Goal: Information Seeking & Learning: Compare options

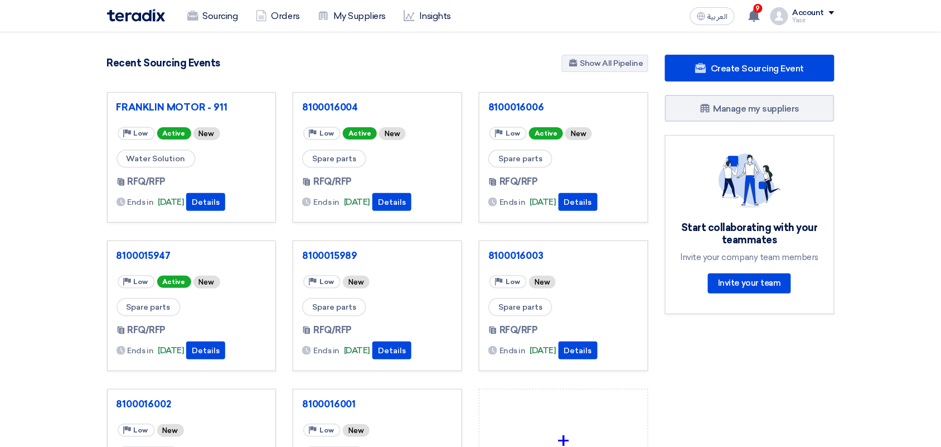
click at [721, 18] on span "العربية" at bounding box center [718, 17] width 20 height 8
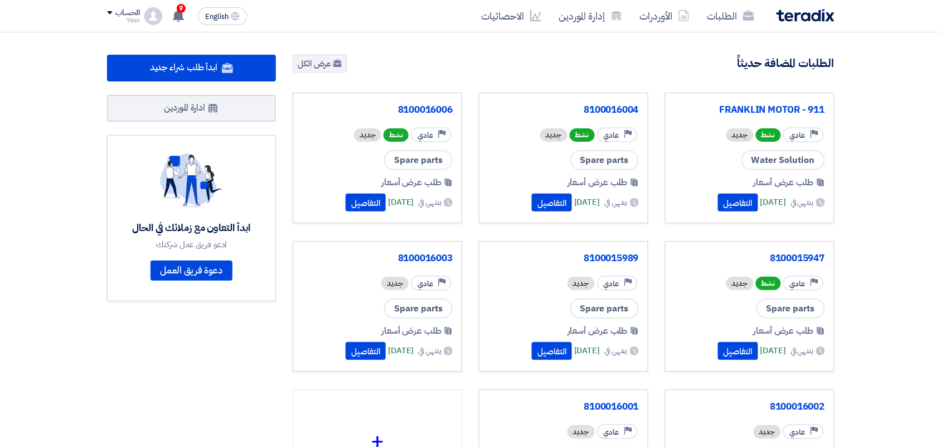
click at [721, 18] on link "الطلبات" at bounding box center [731, 16] width 65 height 26
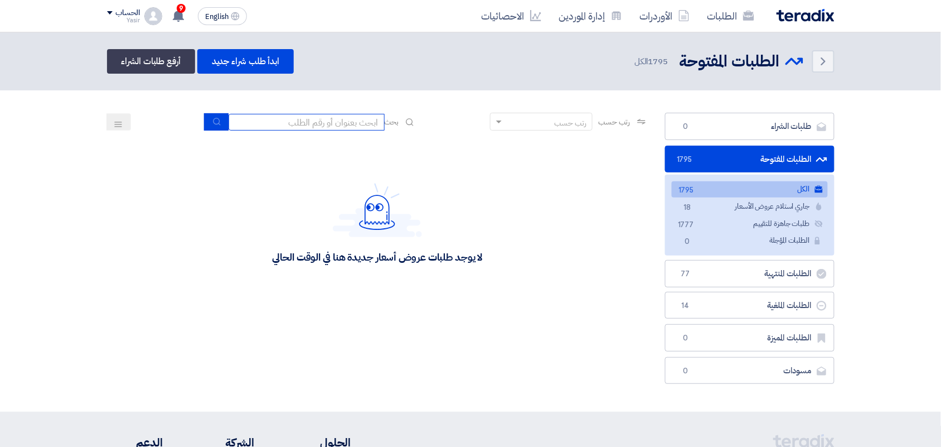
click at [335, 119] on input at bounding box center [307, 122] width 156 height 17
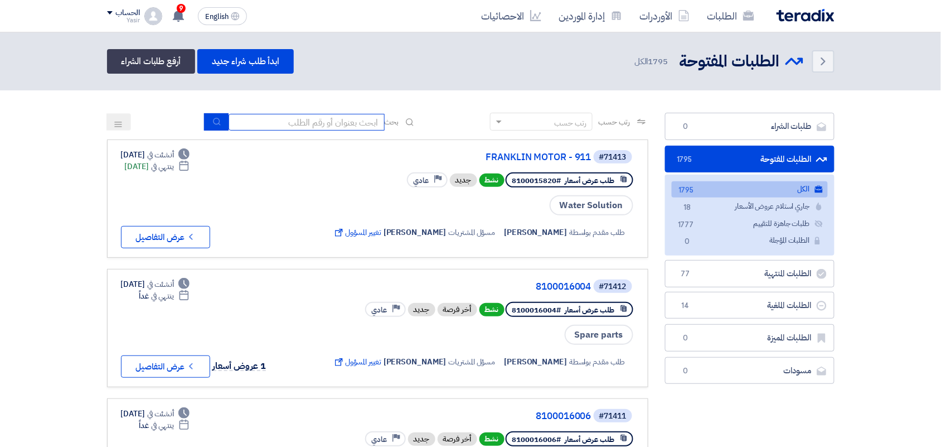
type input "8100015796"
click at [218, 125] on button "submit" at bounding box center [216, 121] width 25 height 17
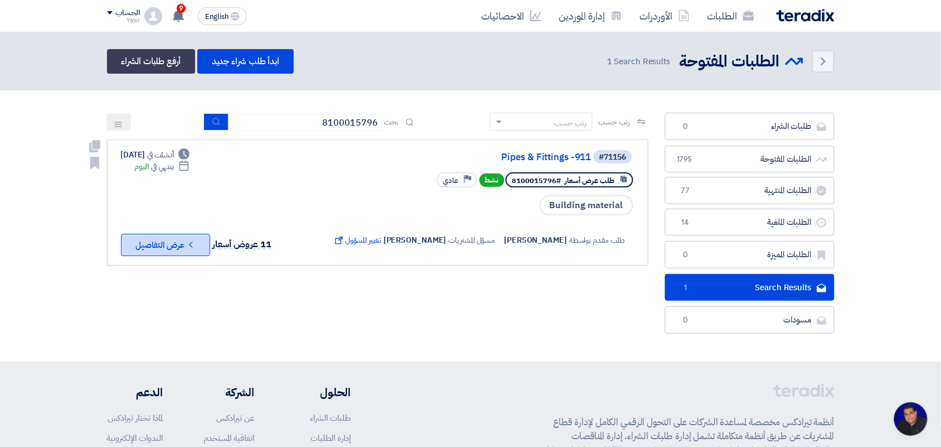
click at [172, 252] on button "Check details عرض التفاصيل" at bounding box center [165, 245] width 89 height 22
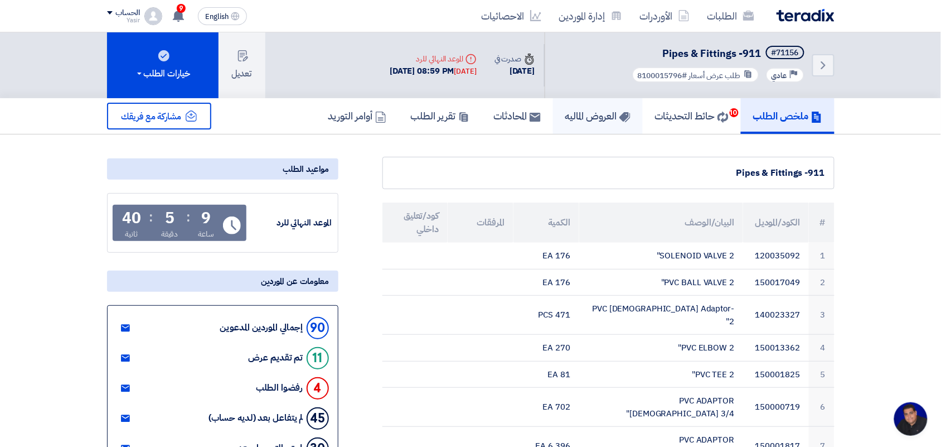
click at [600, 109] on h5 "العروض الماليه" at bounding box center [598, 115] width 65 height 13
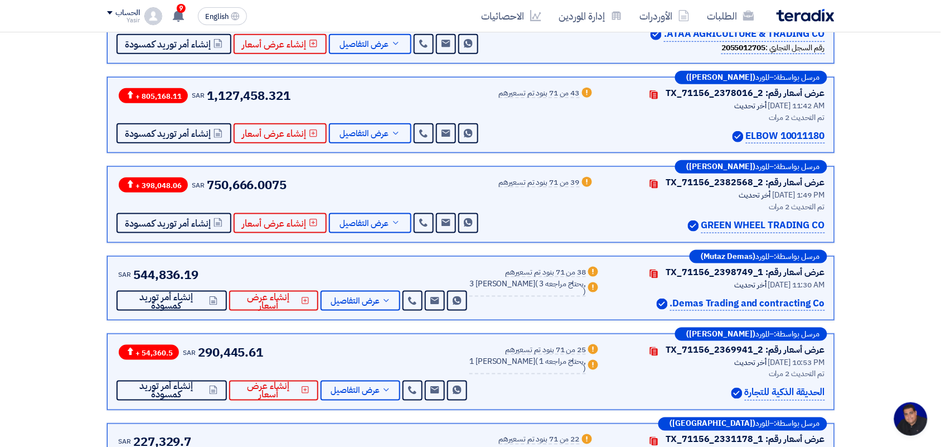
scroll to position [272, 0]
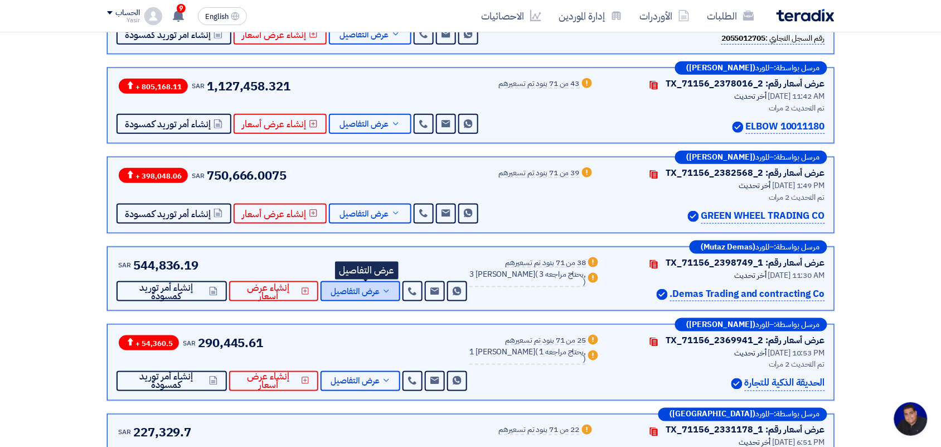
click at [358, 296] on span "عرض التفاصيل" at bounding box center [355, 291] width 49 height 8
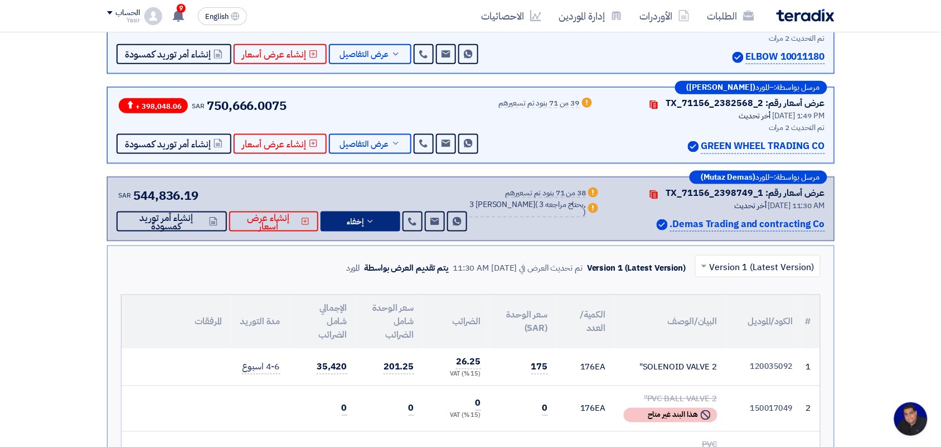
scroll to position [0, 0]
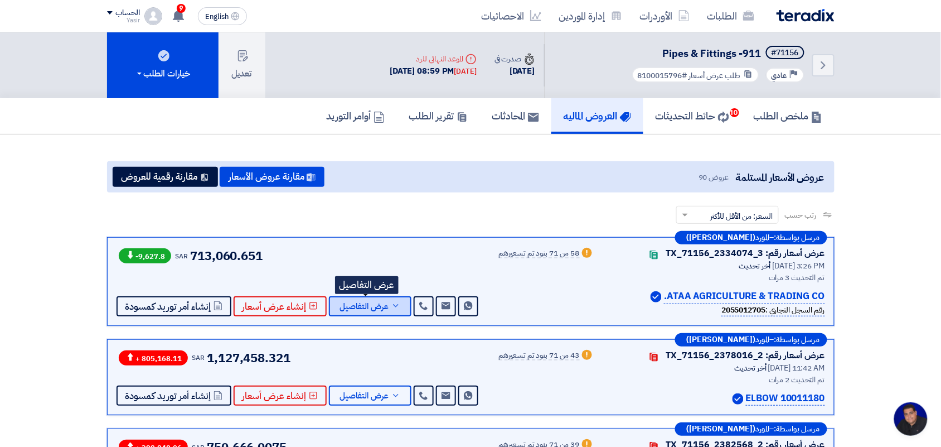
click at [382, 303] on span "عرض التفاصيل" at bounding box center [364, 306] width 49 height 8
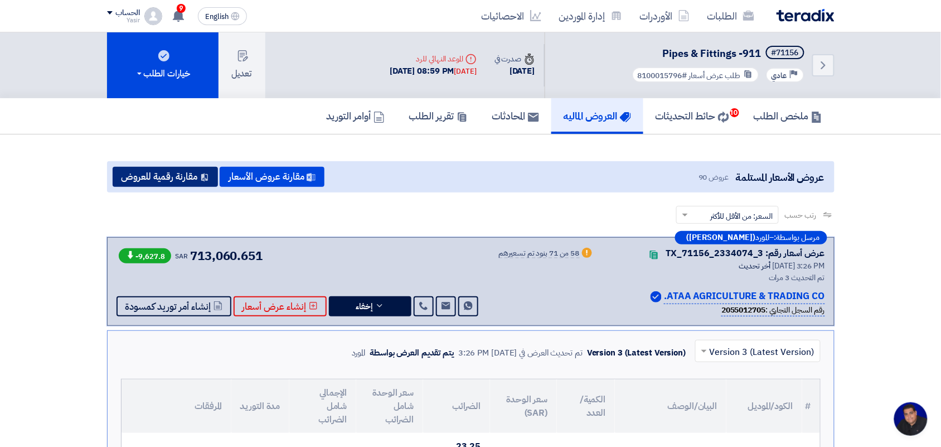
click at [173, 176] on button "مقارنة رقمية للعروض" at bounding box center [165, 177] width 105 height 20
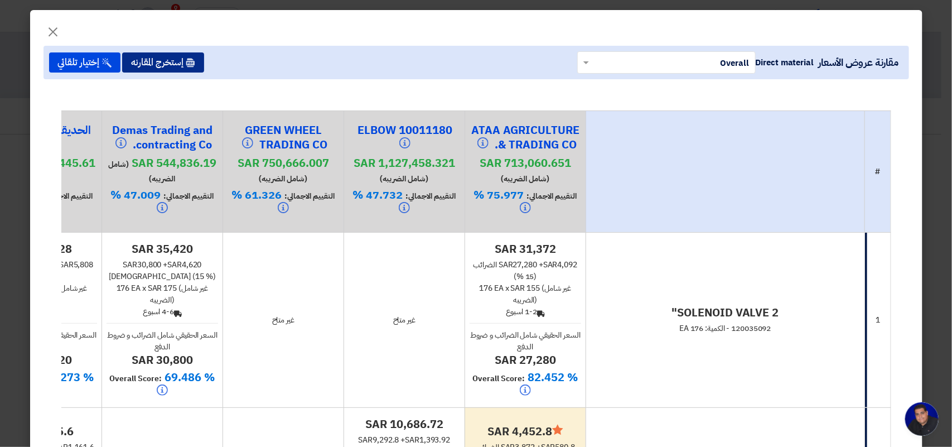
click at [157, 62] on button "إستخرج المقارنه" at bounding box center [163, 62] width 82 height 20
click at [59, 28] on span "×" at bounding box center [53, 31] width 13 height 33
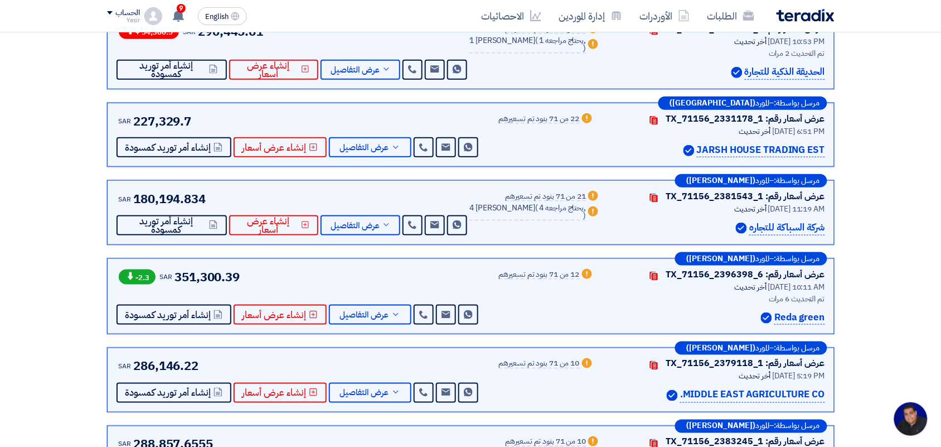
scroll to position [4323, 0]
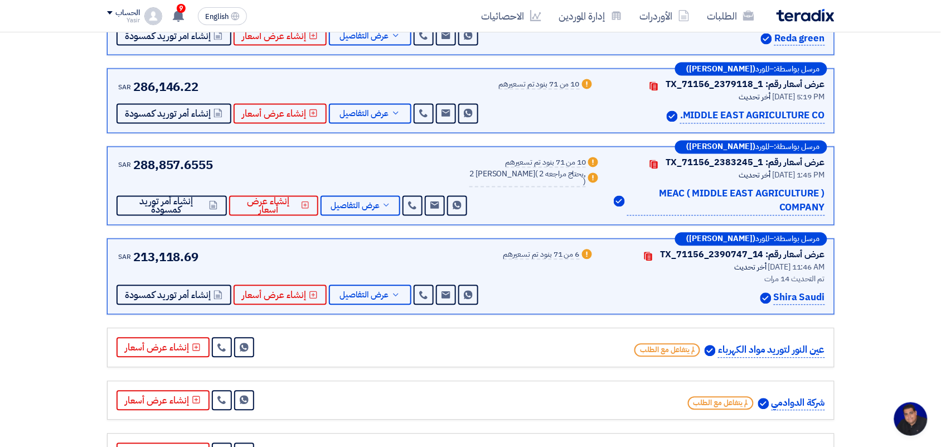
drag, startPoint x: 496, startPoint y: 400, endPoint x: 82, endPoint y: 185, distance: 467.0
click at [49, 187] on section "عروض الأسعار المستلمة عروض 90 مقارنة عروض الأسعار مقارنة رقمية للعروض رتب حسب ر…" at bounding box center [470, 386] width 941 height 9149
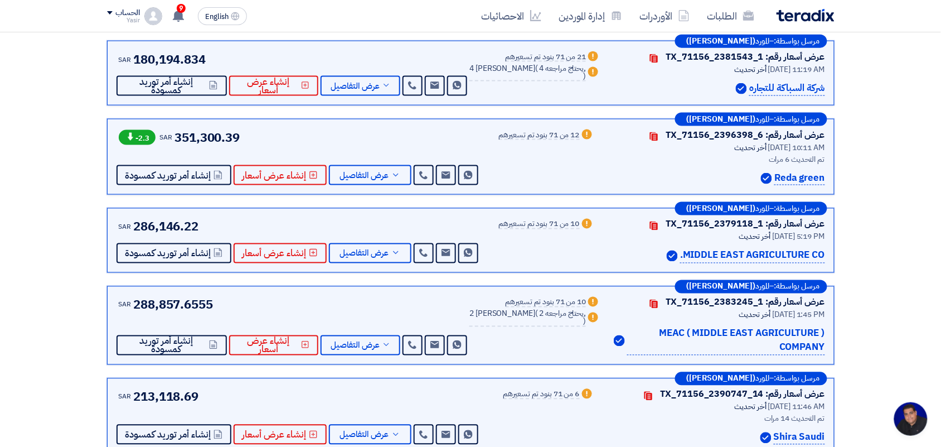
scroll to position [4113, 0]
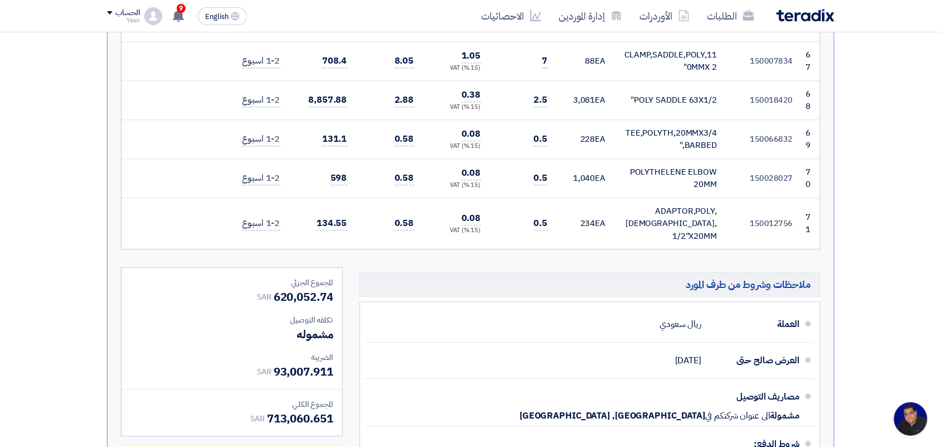
scroll to position [0, 0]
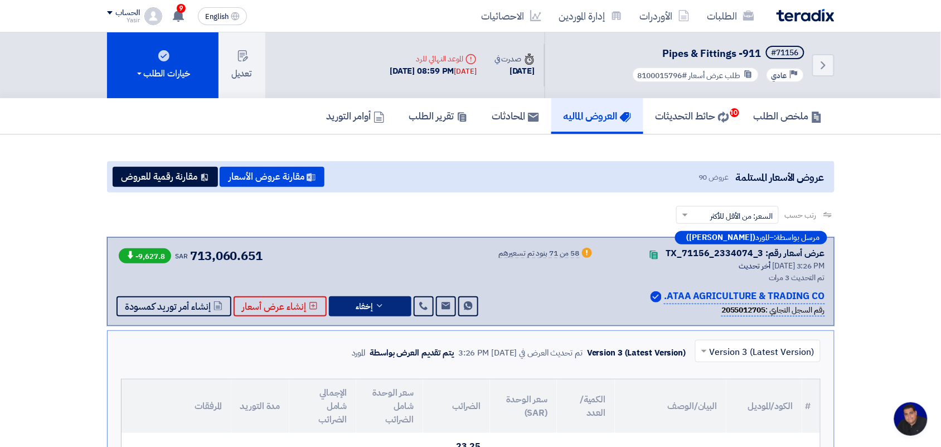
click at [383, 305] on button "إخفاء" at bounding box center [370, 306] width 83 height 20
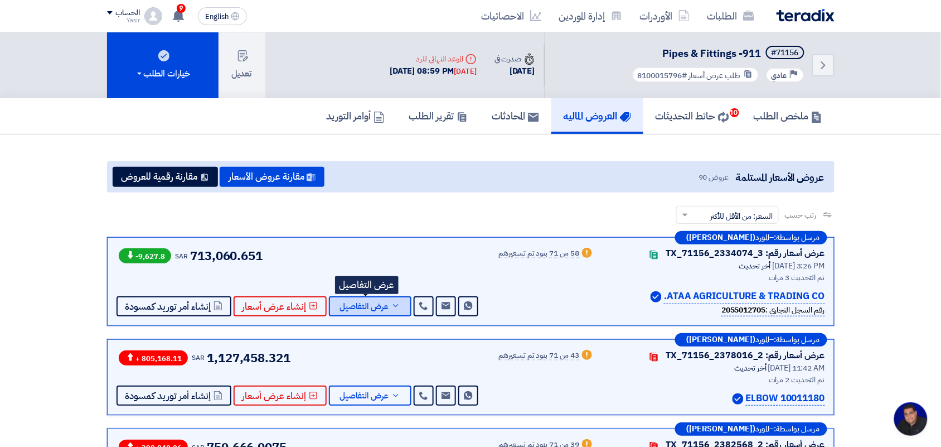
scroll to position [279, 0]
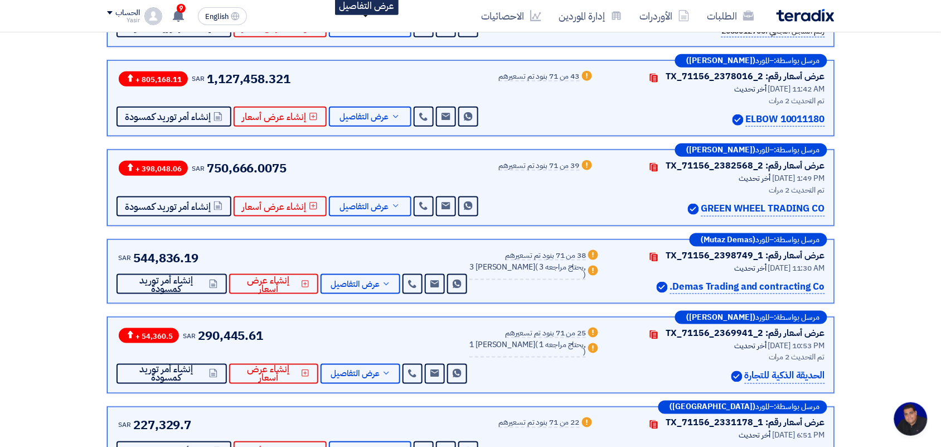
click at [692, 288] on p "Demas Trading and contracting Co." at bounding box center [747, 286] width 155 height 15
drag, startPoint x: 676, startPoint y: 285, endPoint x: 849, endPoint y: 289, distance: 172.9
click at [581, 288] on div "Warn 38 من 71 بنود تم تسعيرهم Warn 3 بديل مقدم ( 3 يحتاج مراجعه, )" at bounding box center [535, 272] width 131 height 46
click at [417, 282] on icon at bounding box center [412, 283] width 9 height 9
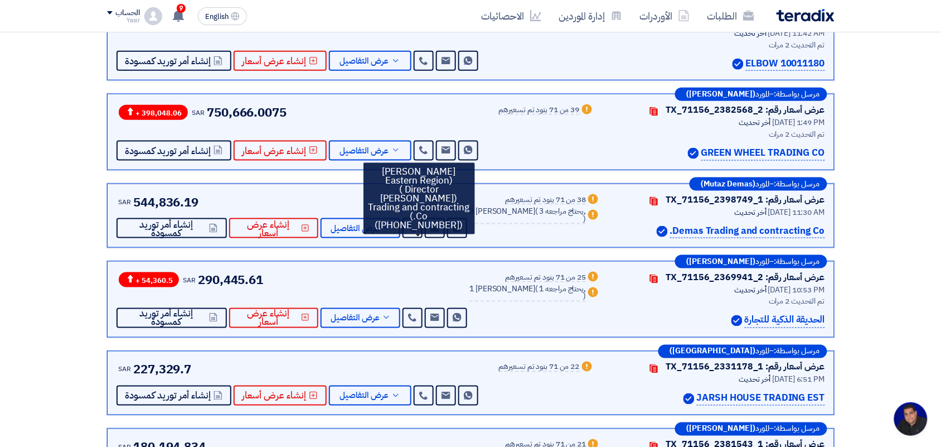
scroll to position [0, 0]
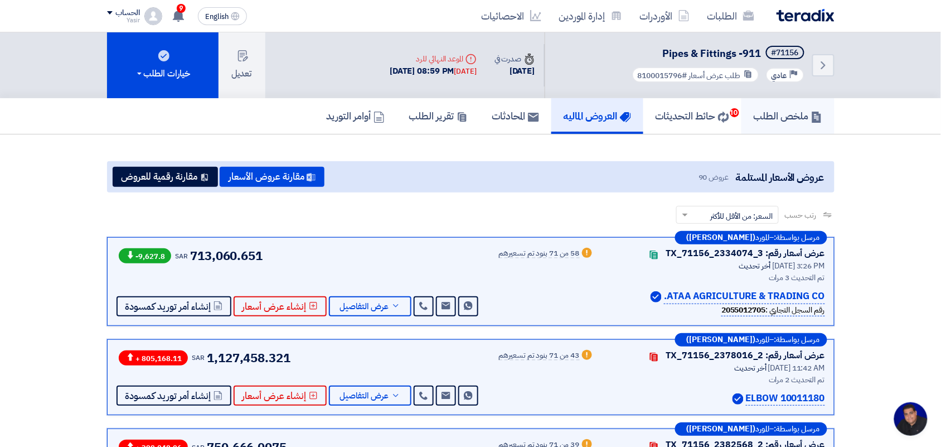
click at [778, 116] on h5 "ملخص الطلب" at bounding box center [788, 115] width 69 height 13
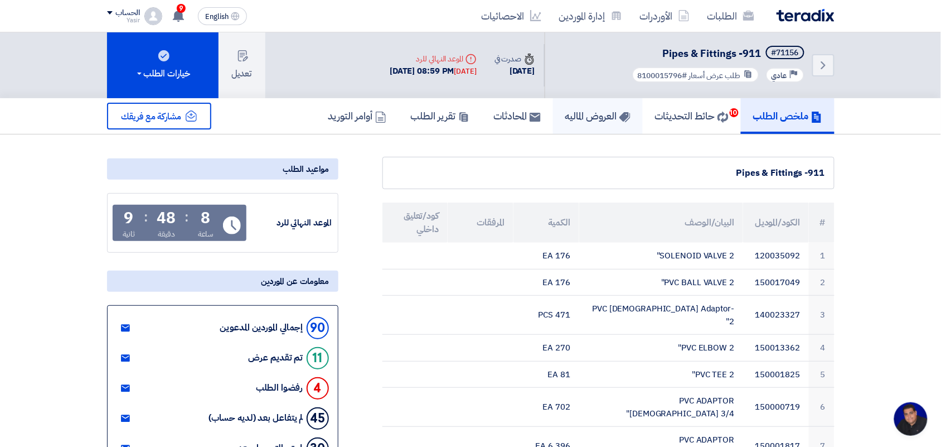
click at [578, 114] on h5 "العروض الماليه" at bounding box center [598, 115] width 65 height 13
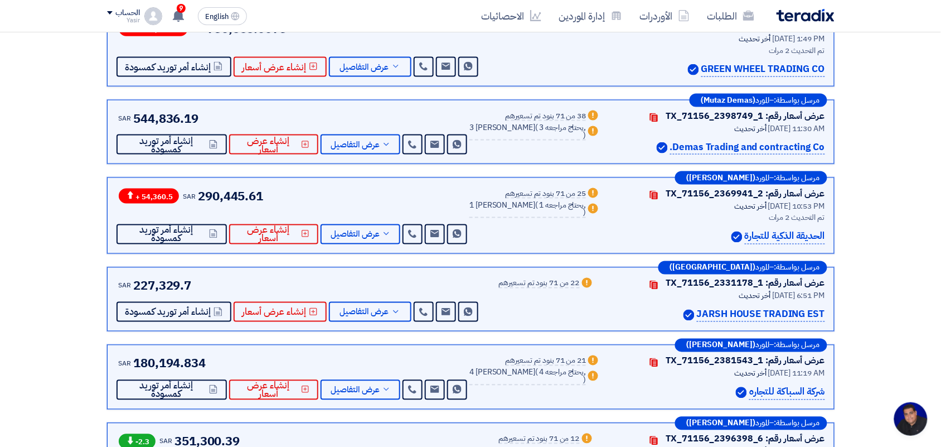
scroll to position [279, 0]
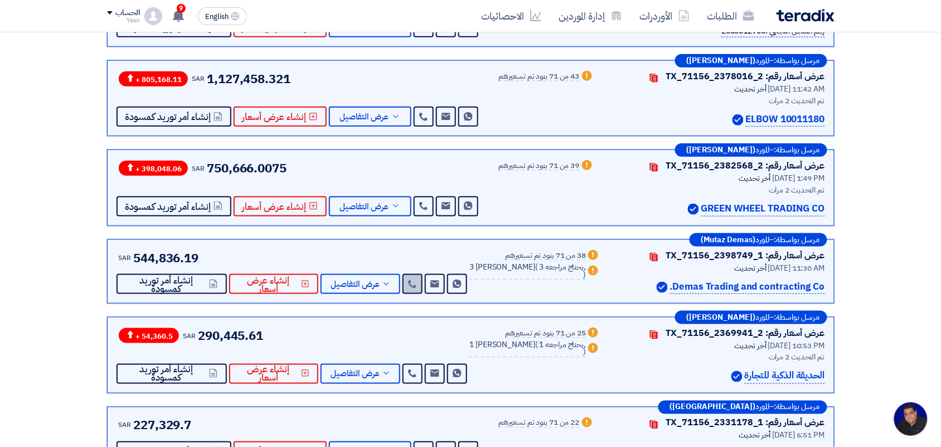
click at [411, 283] on link at bounding box center [413, 284] width 20 height 20
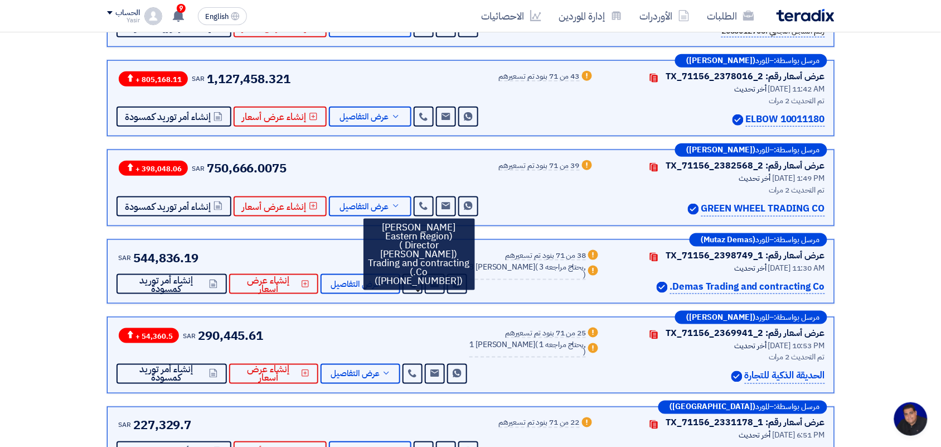
scroll to position [0, 0]
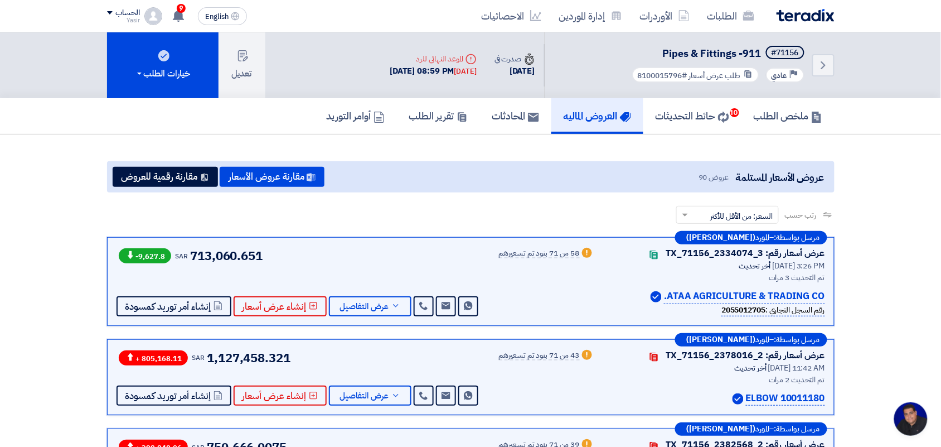
click at [495, 60] on div "Time صدرت في" at bounding box center [515, 59] width 40 height 12
click at [347, 306] on span "عرض التفاصيل" at bounding box center [364, 306] width 49 height 8
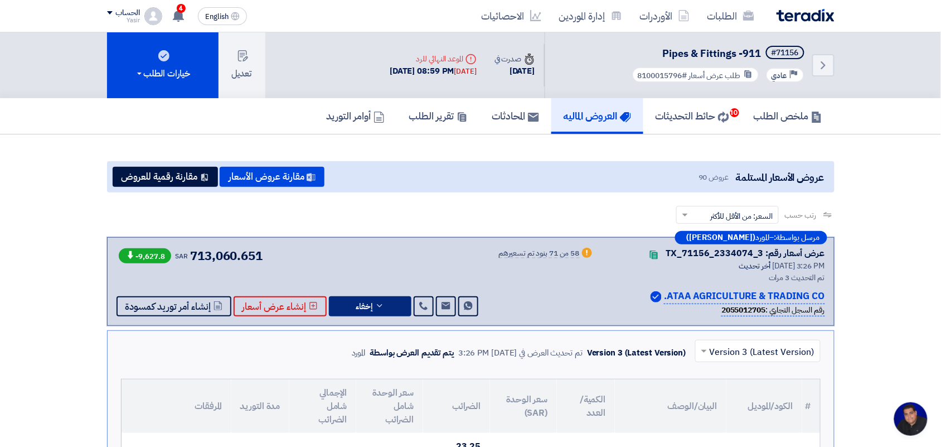
scroll to position [279, 0]
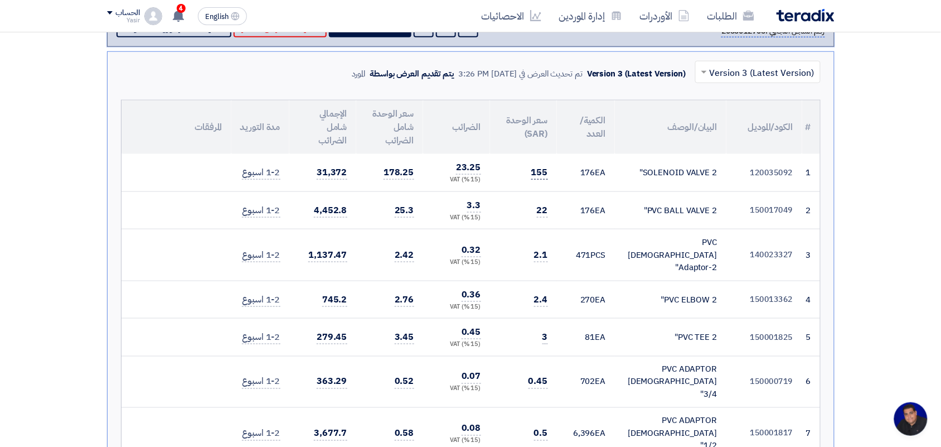
click at [542, 177] on span "155" at bounding box center [540, 173] width 17 height 14
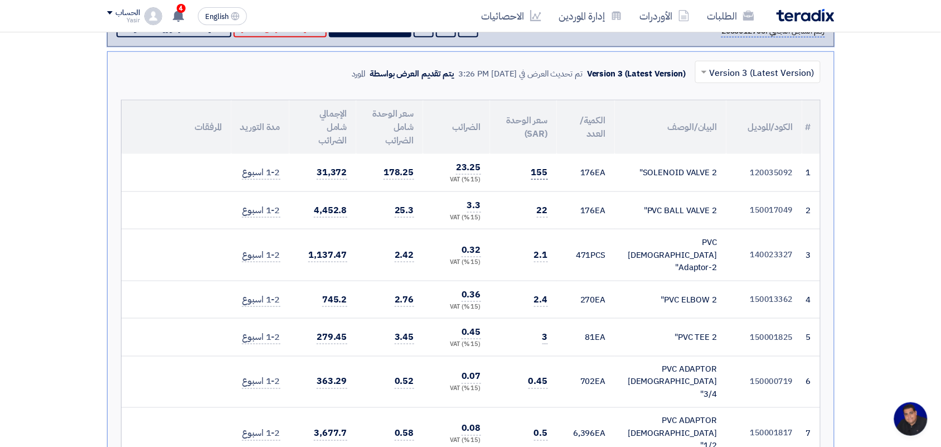
click at [542, 177] on span "155" at bounding box center [540, 173] width 17 height 14
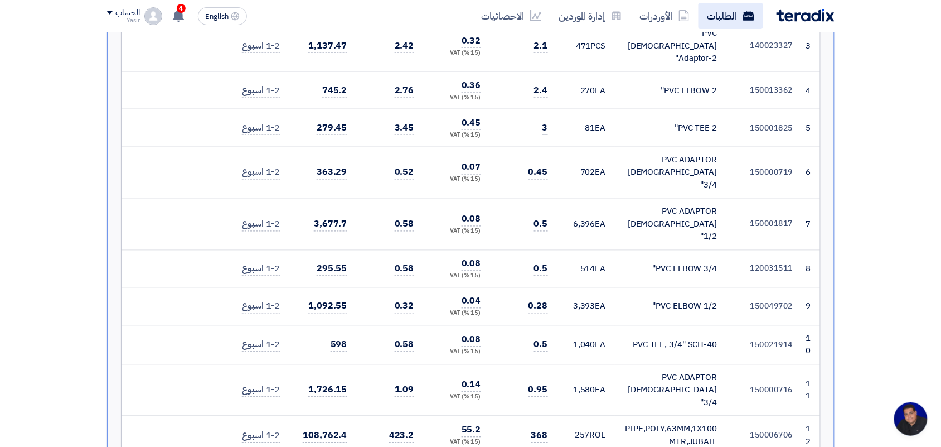
click at [718, 18] on link "الطلبات" at bounding box center [731, 16] width 65 height 26
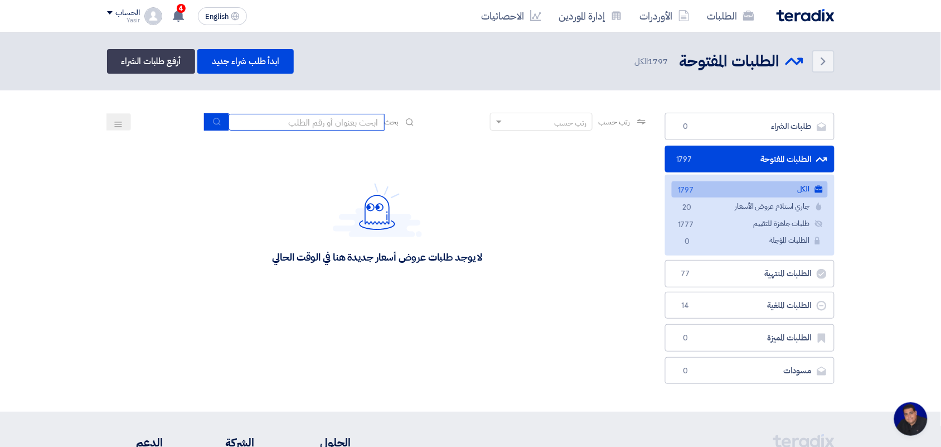
click at [336, 123] on input at bounding box center [307, 122] width 156 height 17
click at [297, 120] on input at bounding box center [307, 122] width 156 height 17
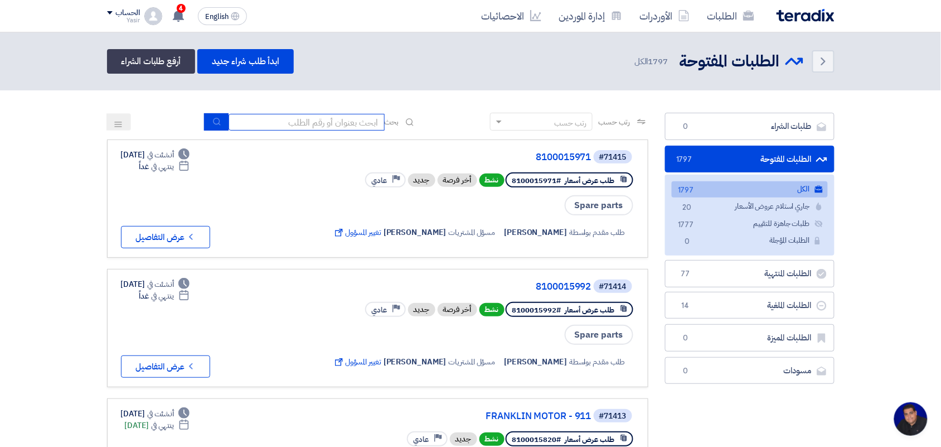
click at [293, 117] on input at bounding box center [307, 122] width 156 height 17
type input "8100015796"
click at [213, 117] on icon "submit" at bounding box center [217, 121] width 9 height 9
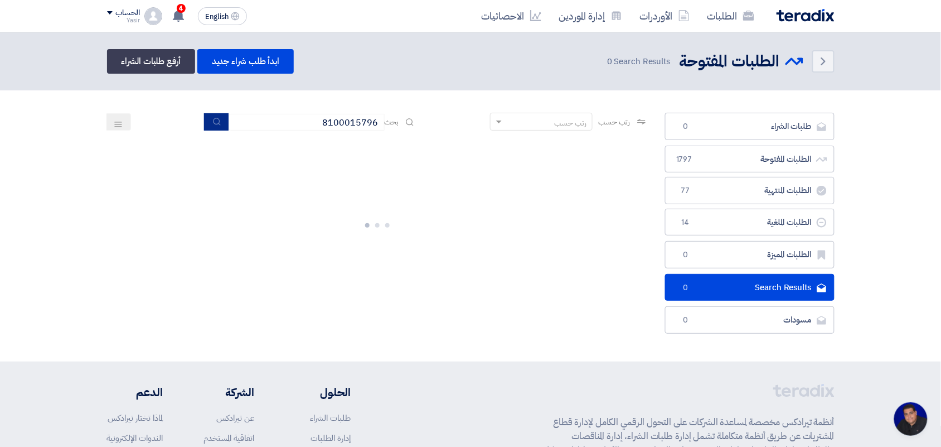
click at [204, 113] on button "submit" at bounding box center [216, 121] width 25 height 17
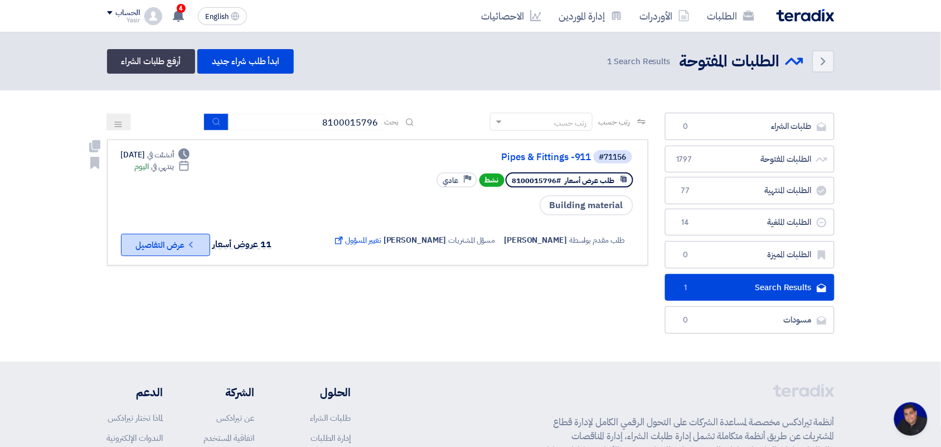
click at [171, 234] on button "Check details عرض التفاصيل" at bounding box center [165, 245] width 89 height 22
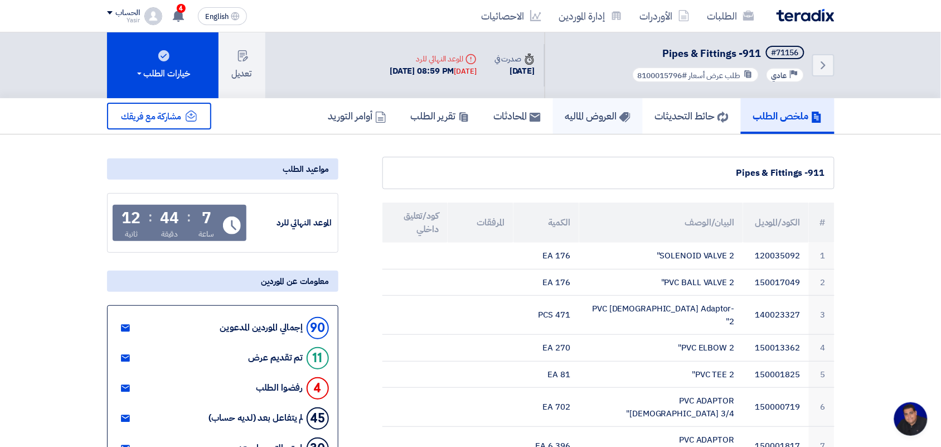
click at [586, 118] on h5 "العروض الماليه" at bounding box center [598, 115] width 65 height 13
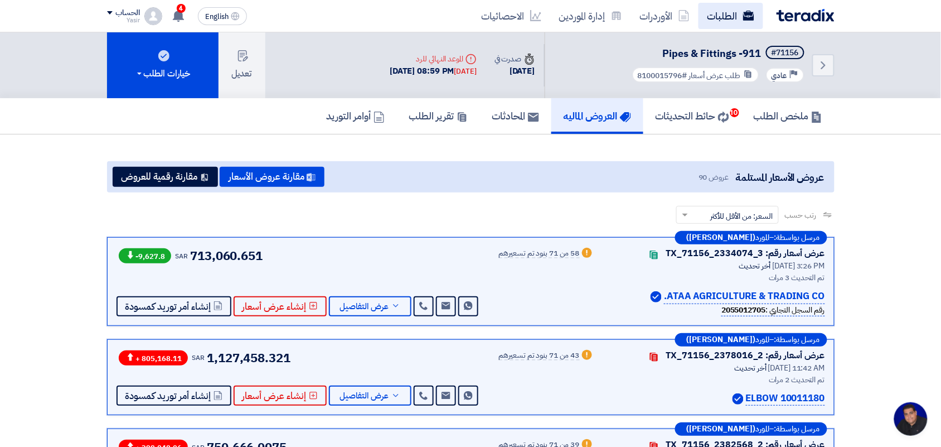
click at [742, 9] on link "الطلبات" at bounding box center [731, 16] width 65 height 26
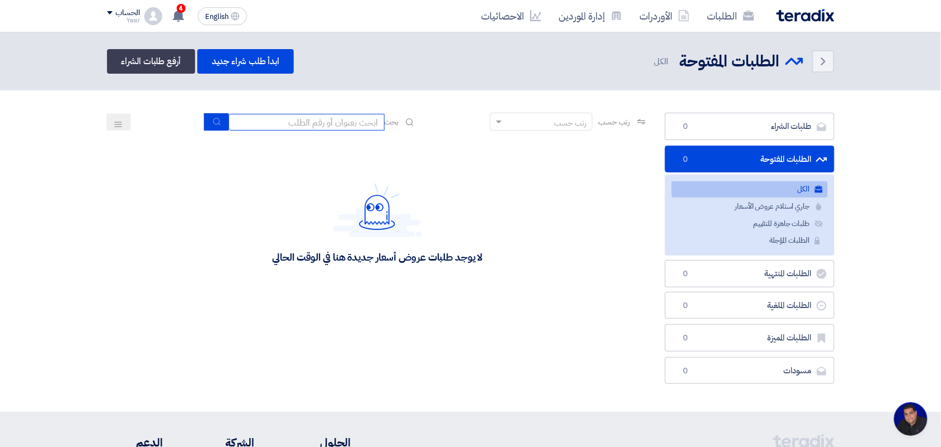
click at [345, 121] on input at bounding box center [307, 122] width 156 height 17
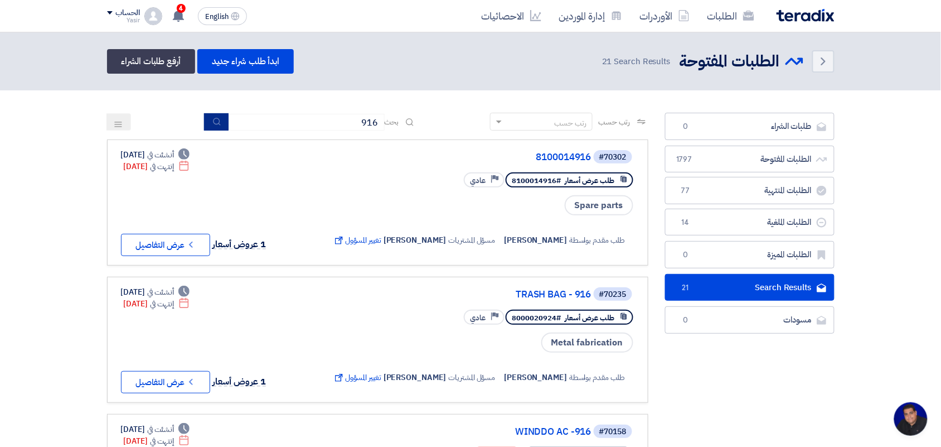
click at [207, 115] on button "submit" at bounding box center [216, 121] width 25 height 17
click at [207, 123] on button "submit" at bounding box center [216, 121] width 25 height 17
drag, startPoint x: 310, startPoint y: 120, endPoint x: 512, endPoint y: 116, distance: 202.5
click at [512, 116] on div "رتب حسب رتب حسب بحث 916" at bounding box center [378, 126] width 542 height 27
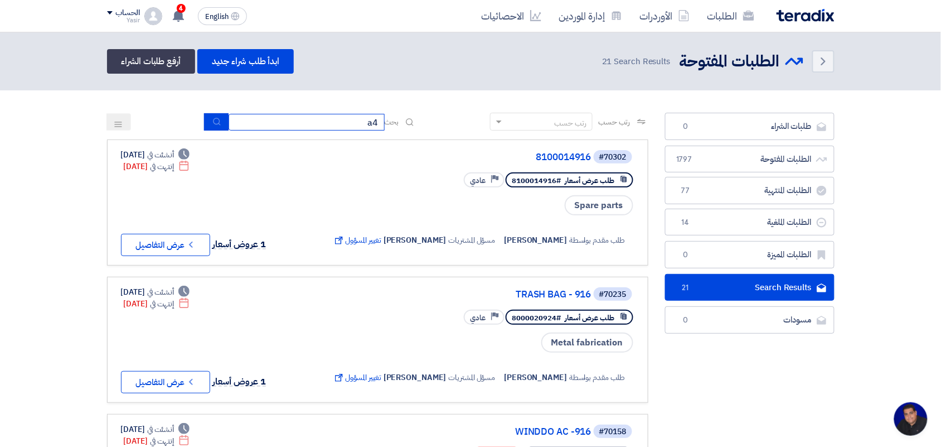
type input "a4"
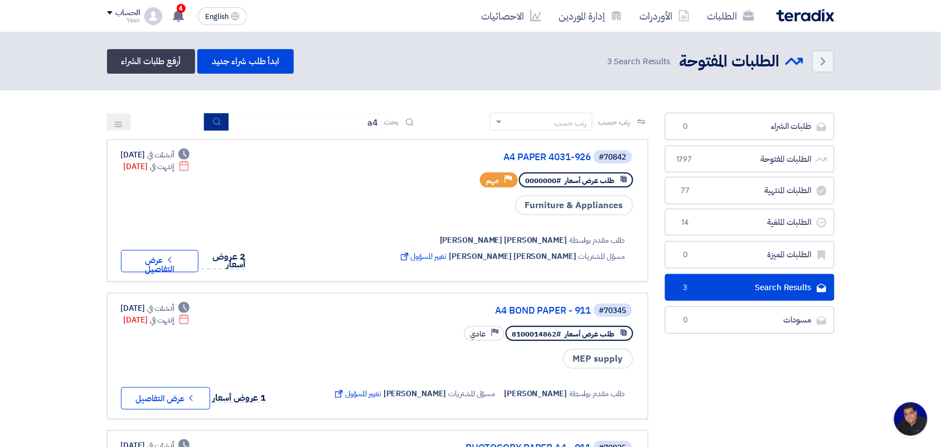
click at [207, 119] on button "submit" at bounding box center [216, 121] width 25 height 17
click at [175, 254] on icon "Check details" at bounding box center [170, 259] width 11 height 11
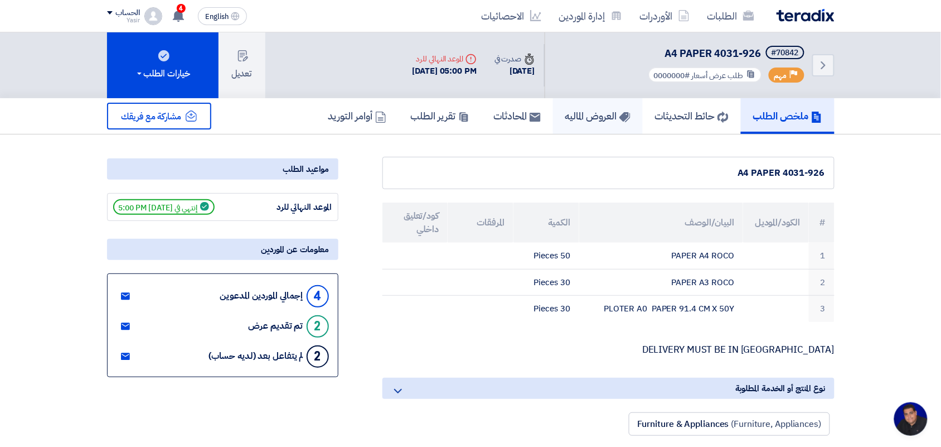
click at [592, 119] on h5 "العروض الماليه" at bounding box center [598, 115] width 65 height 13
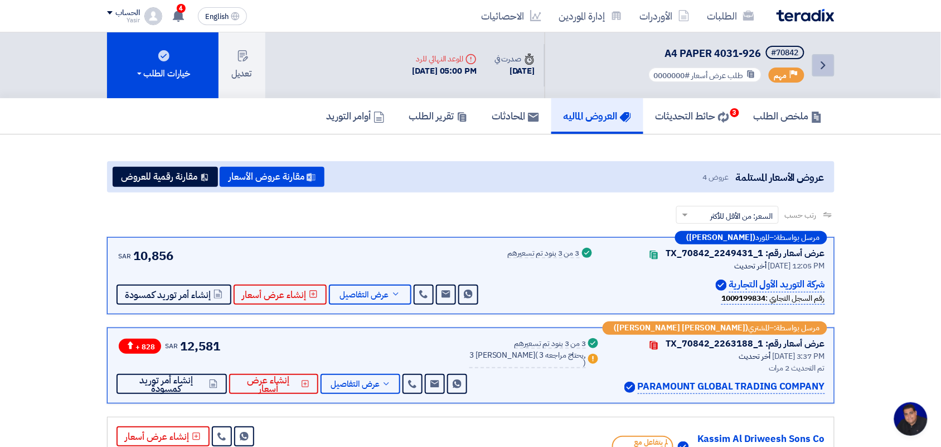
click at [820, 65] on icon "Back" at bounding box center [823, 65] width 13 height 13
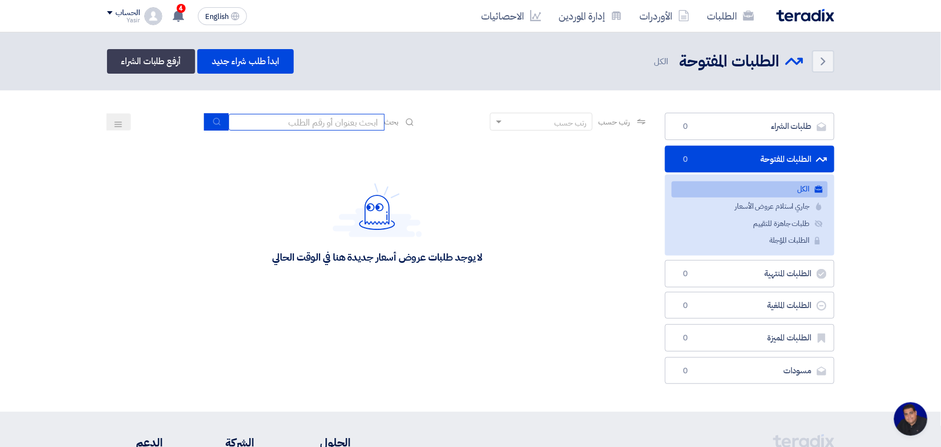
click at [345, 118] on input at bounding box center [307, 122] width 156 height 17
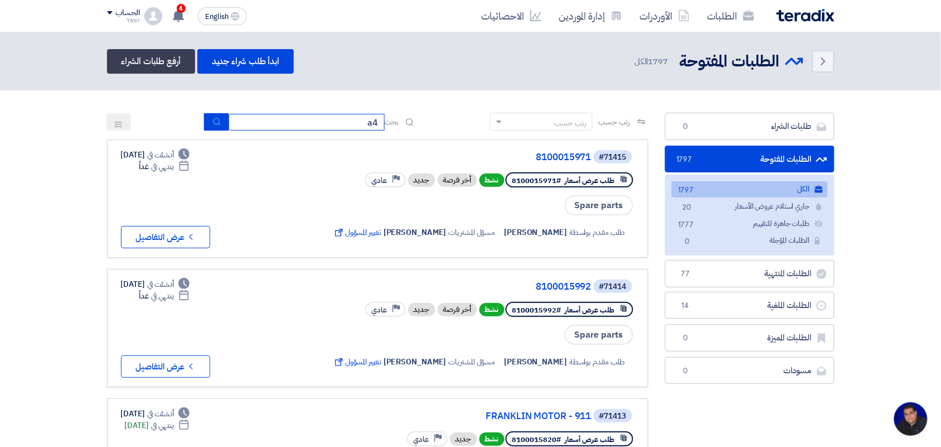
type input "a4"
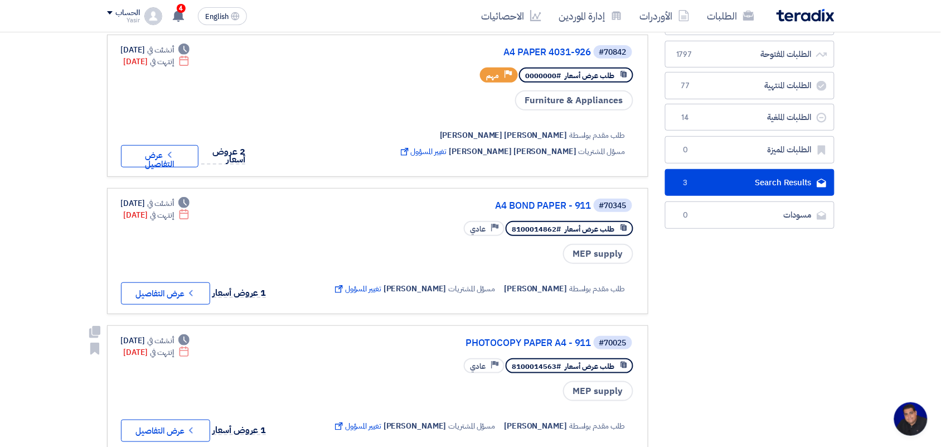
scroll to position [139, 0]
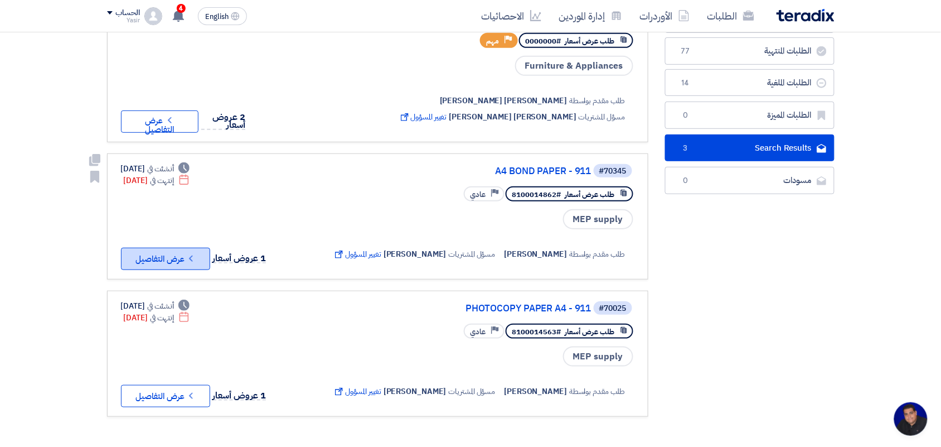
click at [187, 253] on icon "Check details" at bounding box center [191, 258] width 11 height 11
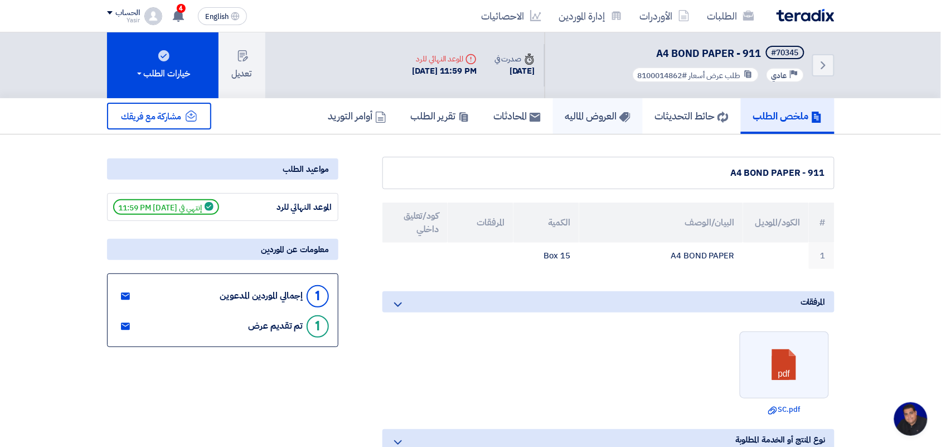
click at [563, 124] on link "العروض الماليه" at bounding box center [598, 116] width 90 height 36
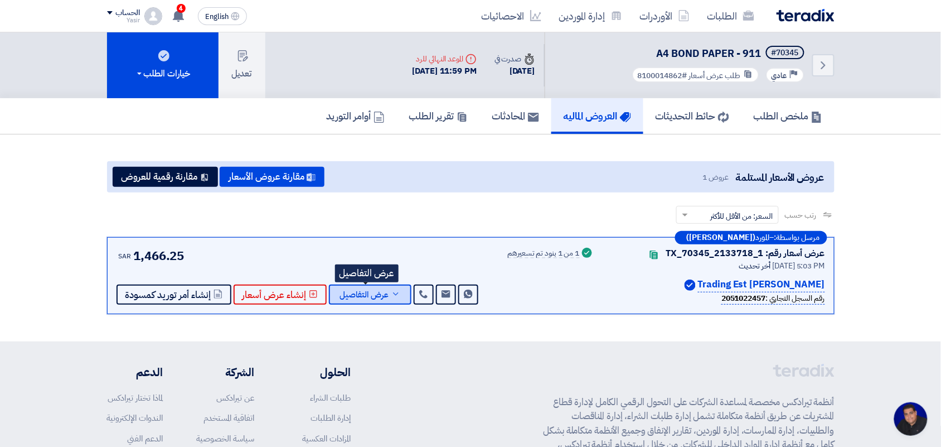
click at [363, 300] on button "عرض التفاصيل" at bounding box center [370, 294] width 83 height 20
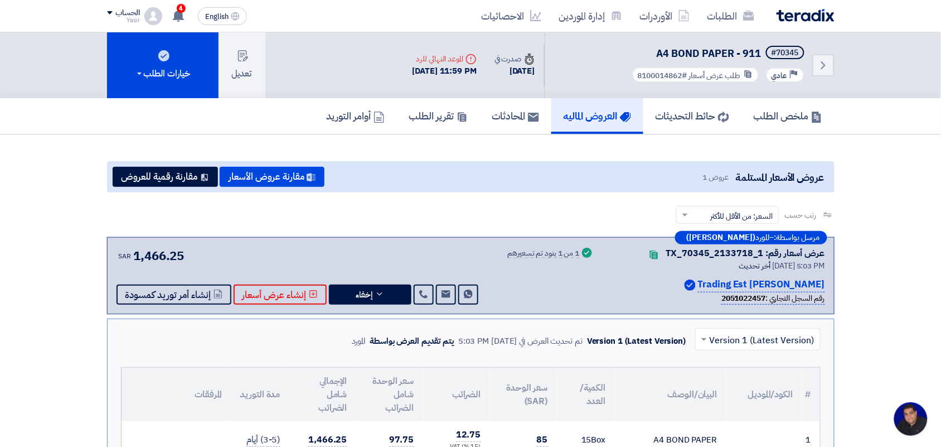
drag, startPoint x: 405, startPoint y: 70, endPoint x: 350, endPoint y: 81, distance: 56.3
click at [350, 81] on div "Back #70345 A4 BOND PAPER - 911 Priority عادي طلب عرض أسعار #8100014862 Time صد…" at bounding box center [471, 65] width 728 height 66
click at [337, 88] on div "Back #70345 A4 BOND PAPER - 911 Priority عادي طلب عرض أسعار #8100014862 Time صد…" at bounding box center [471, 65] width 728 height 66
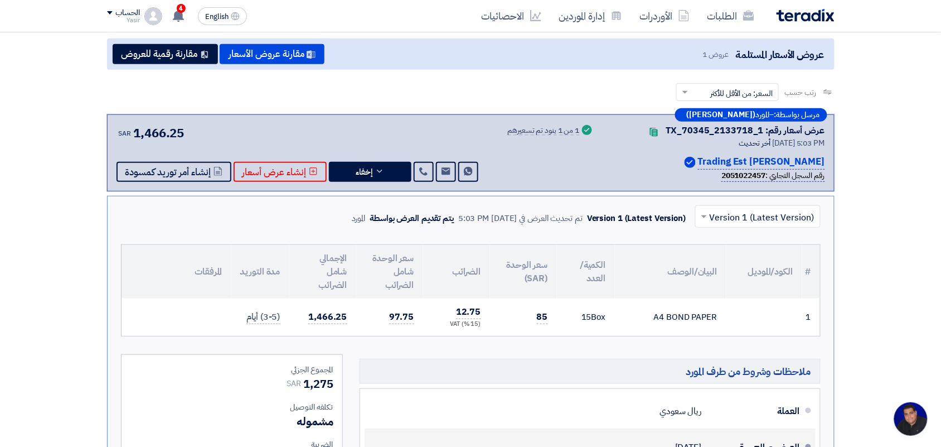
scroll to position [209, 0]
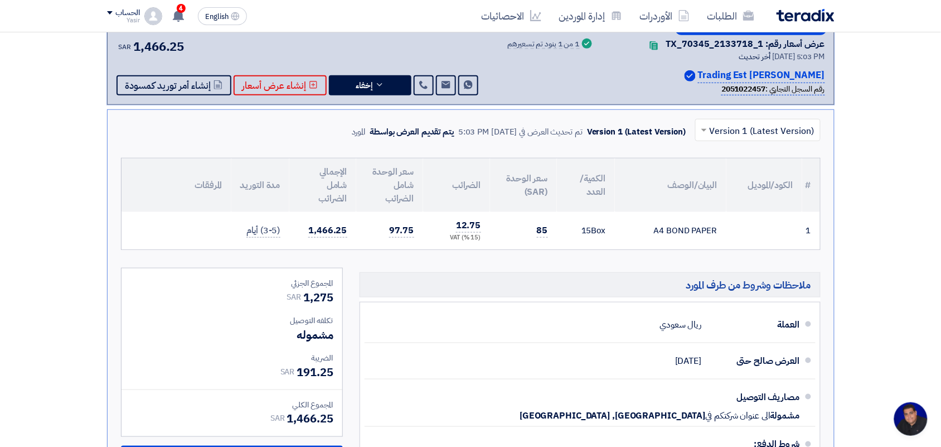
drag, startPoint x: 545, startPoint y: 235, endPoint x: 573, endPoint y: 244, distance: 29.5
click at [573, 244] on tr "1 A4 BOND PAPER 15" at bounding box center [471, 230] width 699 height 37
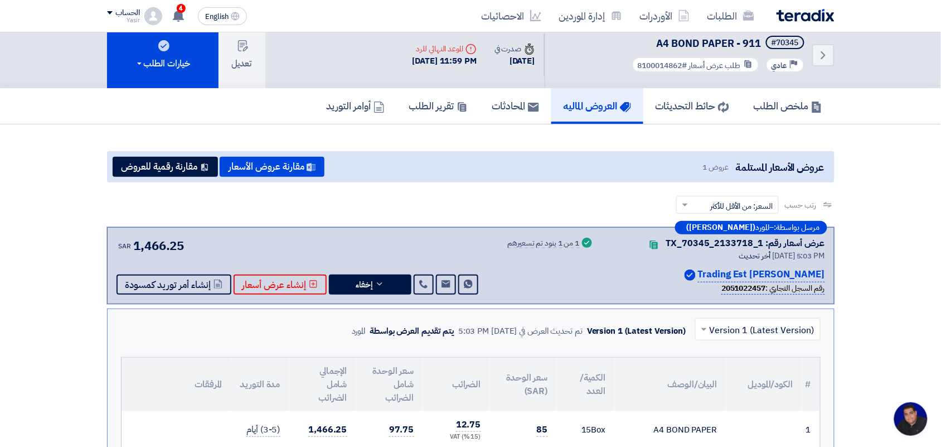
scroll to position [0, 0]
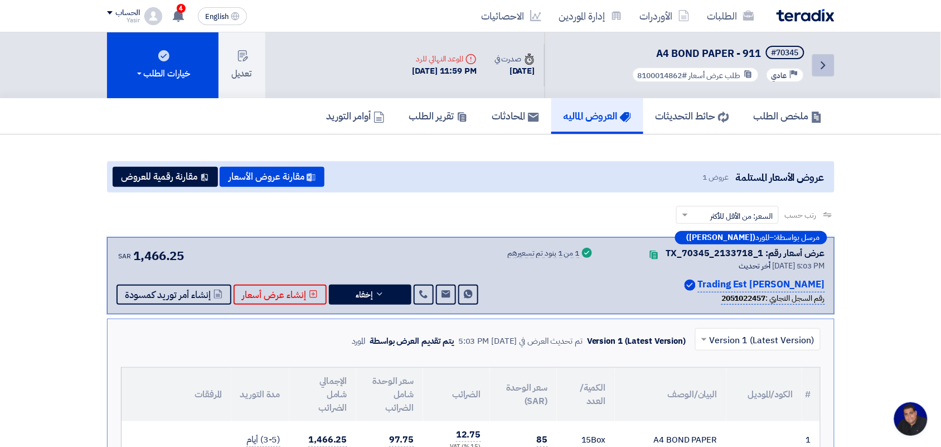
click at [824, 66] on use at bounding box center [824, 65] width 4 height 8
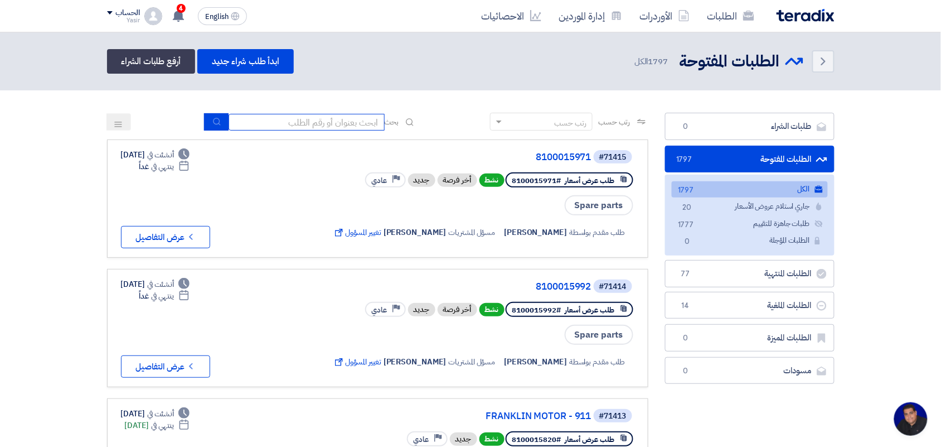
click at [291, 127] on input at bounding box center [307, 122] width 156 height 17
type input "a4"
click at [215, 124] on icon "submit" at bounding box center [217, 121] width 9 height 9
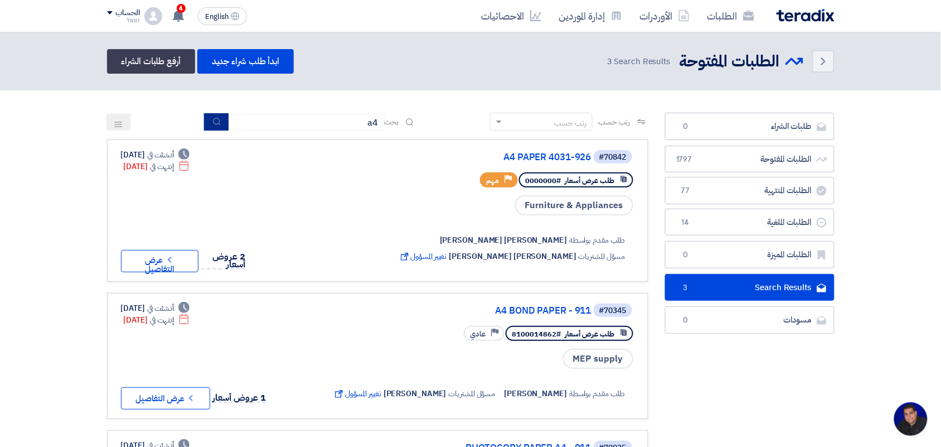
click at [209, 119] on button "submit" at bounding box center [216, 121] width 25 height 17
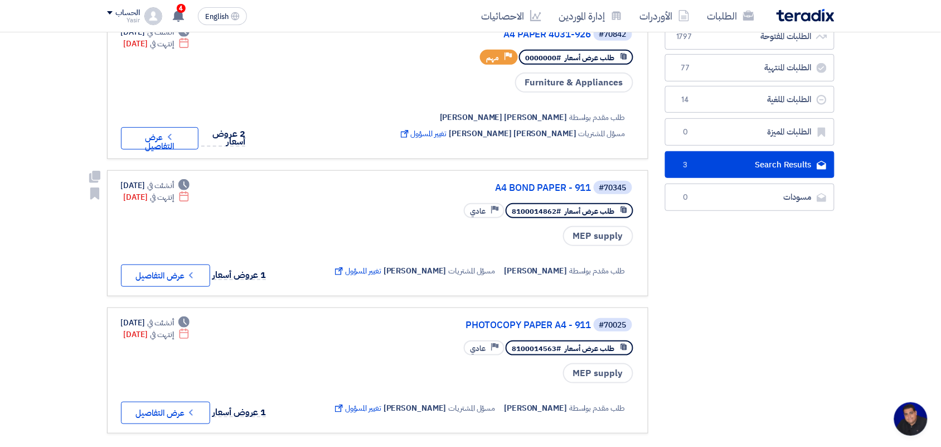
scroll to position [139, 0]
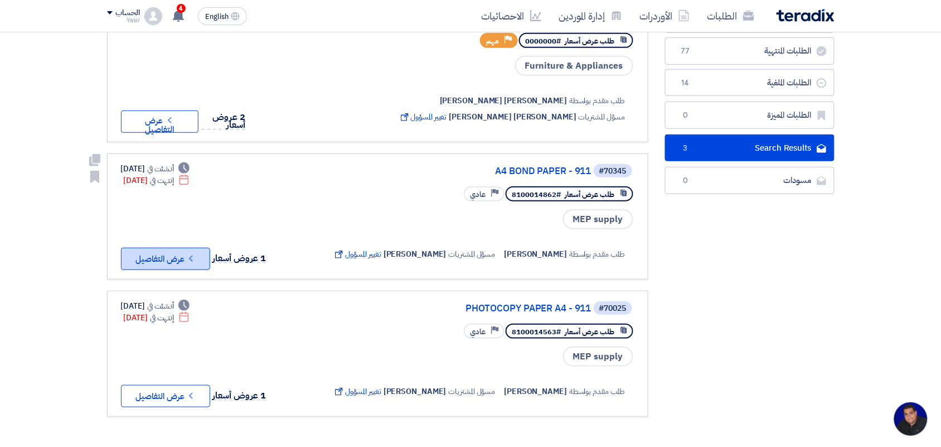
click at [177, 248] on button "Check details عرض التفاصيل" at bounding box center [165, 259] width 89 height 22
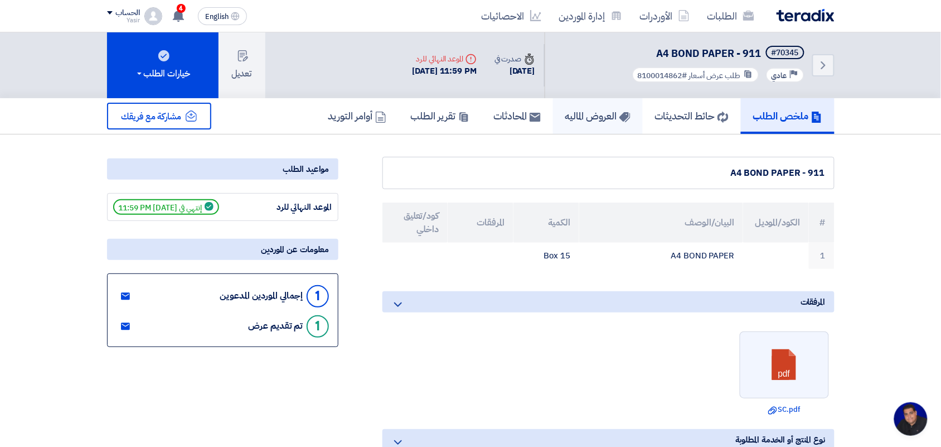
click at [587, 115] on h5 "العروض الماليه" at bounding box center [598, 115] width 65 height 13
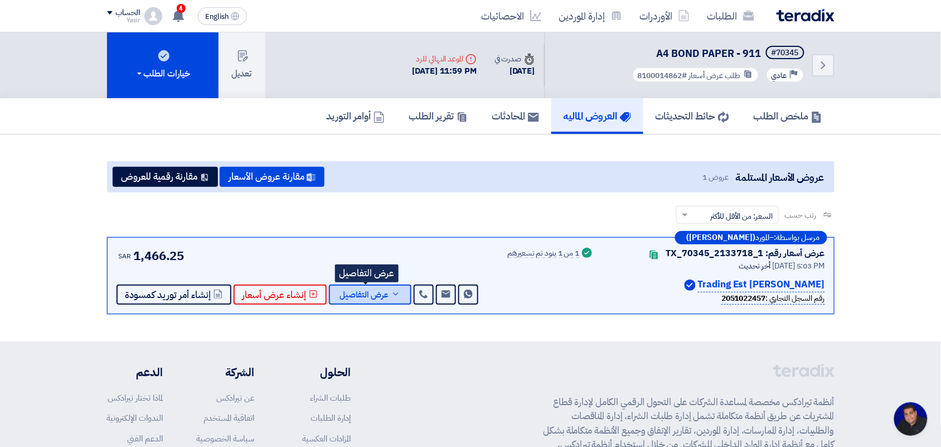
click at [366, 296] on span "عرض التفاصيل" at bounding box center [364, 295] width 49 height 8
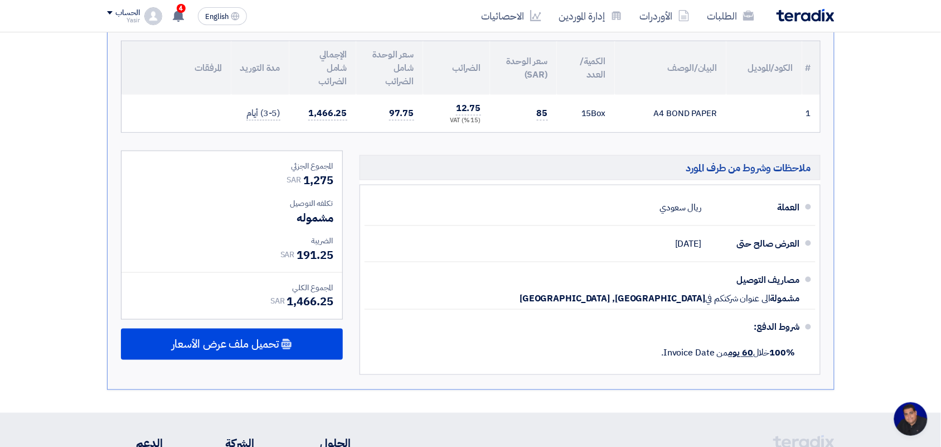
scroll to position [349, 0]
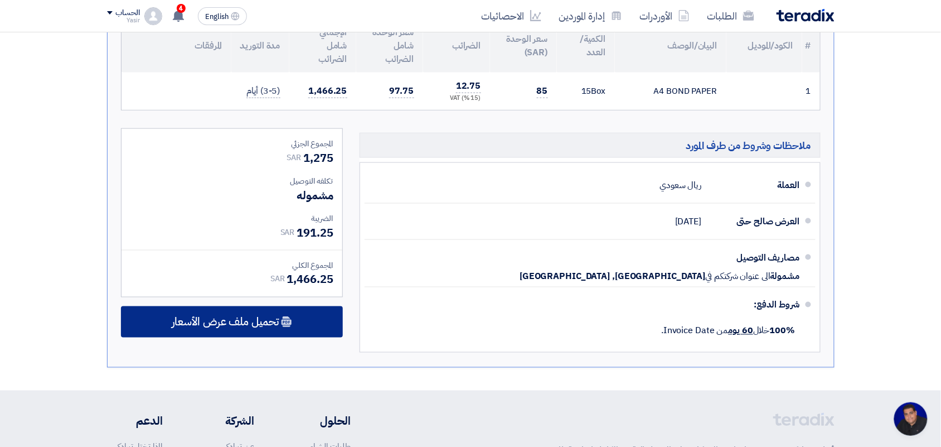
click at [219, 327] on span "تحميل ملف عرض الأسعار" at bounding box center [225, 322] width 107 height 10
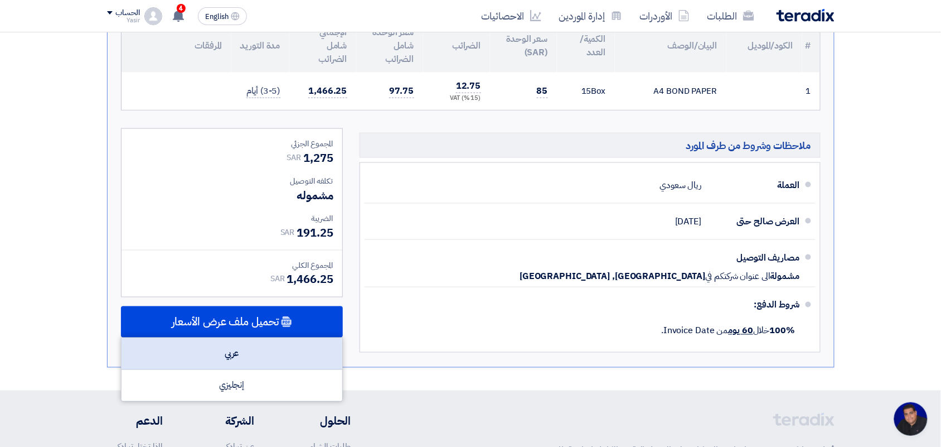
click at [225, 350] on div "عربي" at bounding box center [232, 354] width 221 height 32
